Goal: Transaction & Acquisition: Purchase product/service

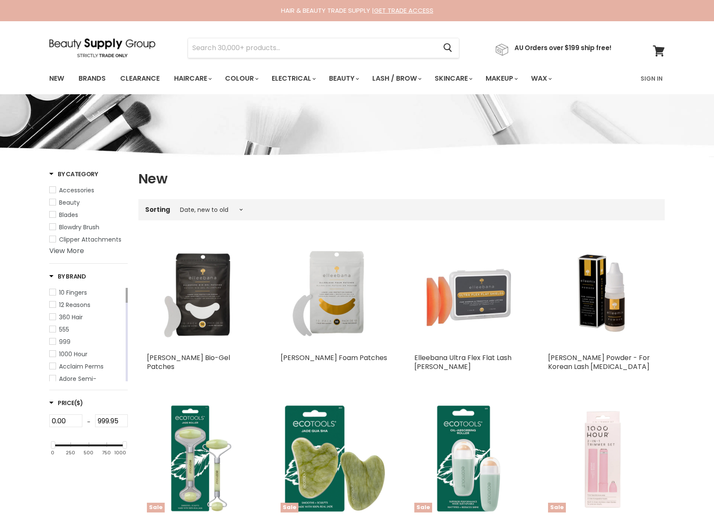
select select "created-descending"
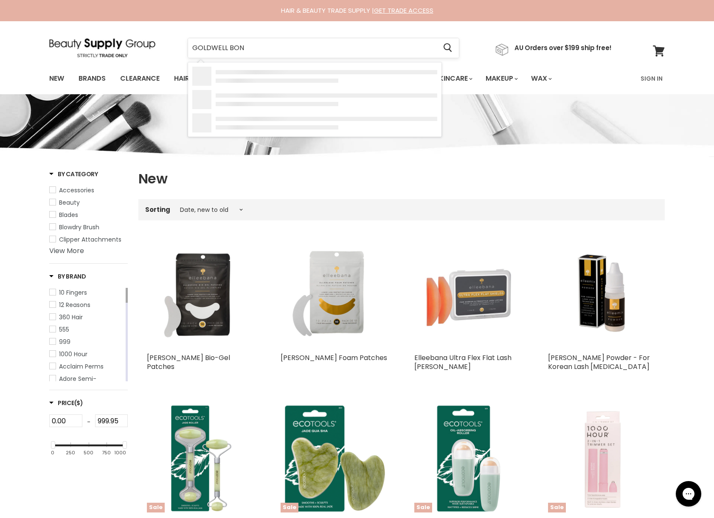
type input "GOLDWELL BOND"
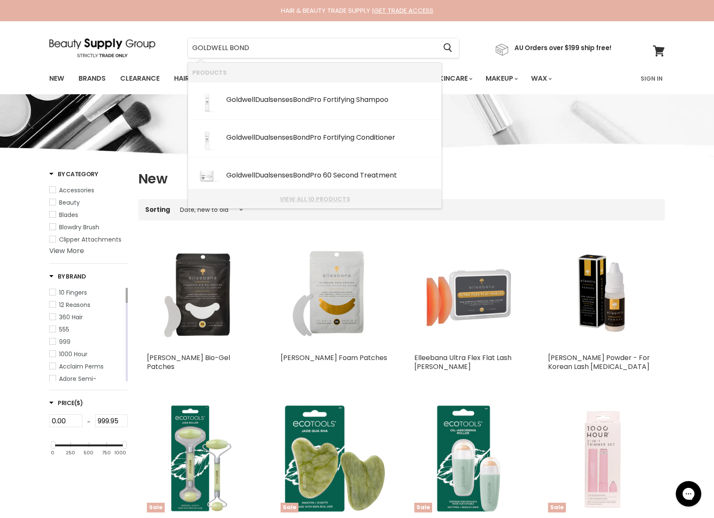
click at [328, 199] on link "View all 10 products" at bounding box center [314, 199] width 245 height 7
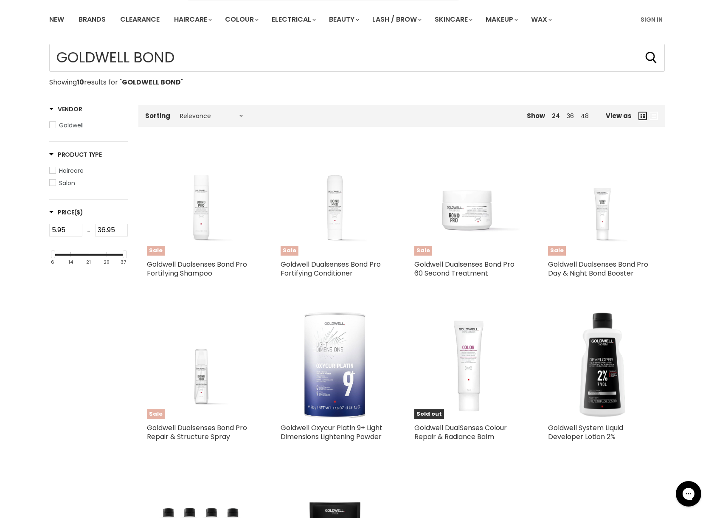
scroll to position [59, 0]
click at [57, 20] on link "New" at bounding box center [57, 19] width 28 height 18
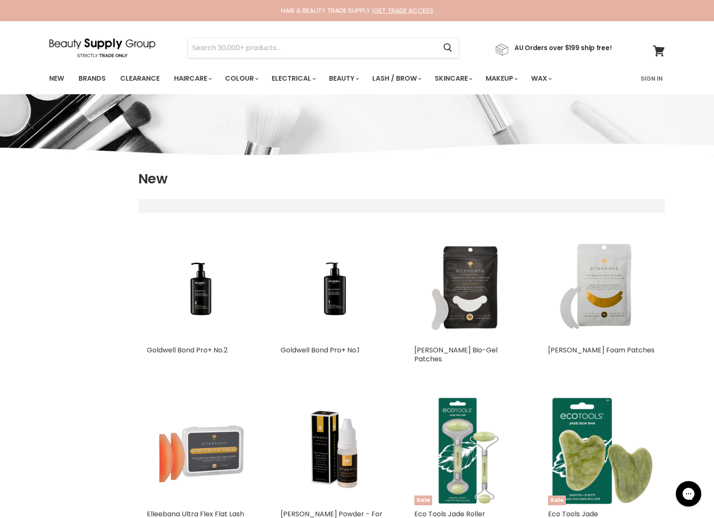
select select "created-descending"
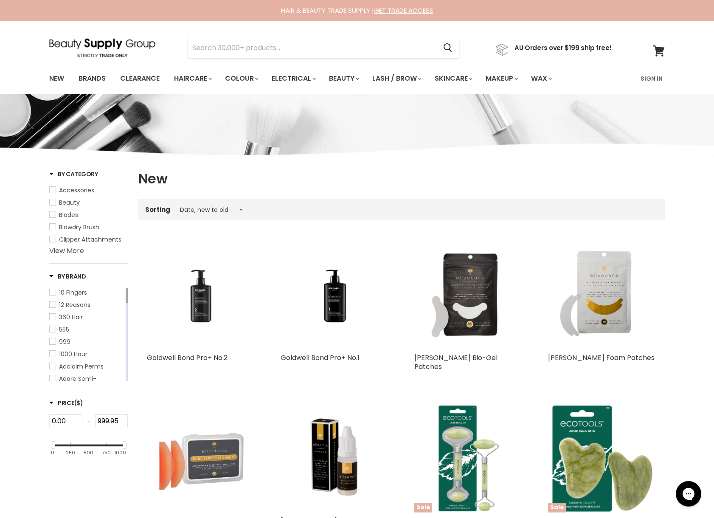
click at [213, 309] on img "Main content" at bounding box center [201, 294] width 108 height 70
